Goal: Navigation & Orientation: Find specific page/section

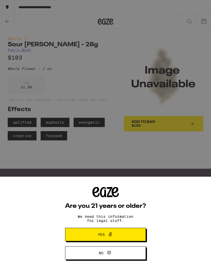
click at [128, 236] on button "Yes" at bounding box center [105, 234] width 81 height 13
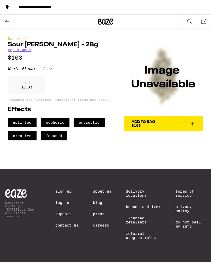
click at [105, 193] on link "About Us" at bounding box center [102, 191] width 19 height 4
click at [141, 198] on link "Delivery Locations" at bounding box center [143, 193] width 35 height 8
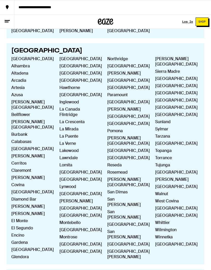
scroll to position [257, 0]
